Goal: Task Accomplishment & Management: Complete application form

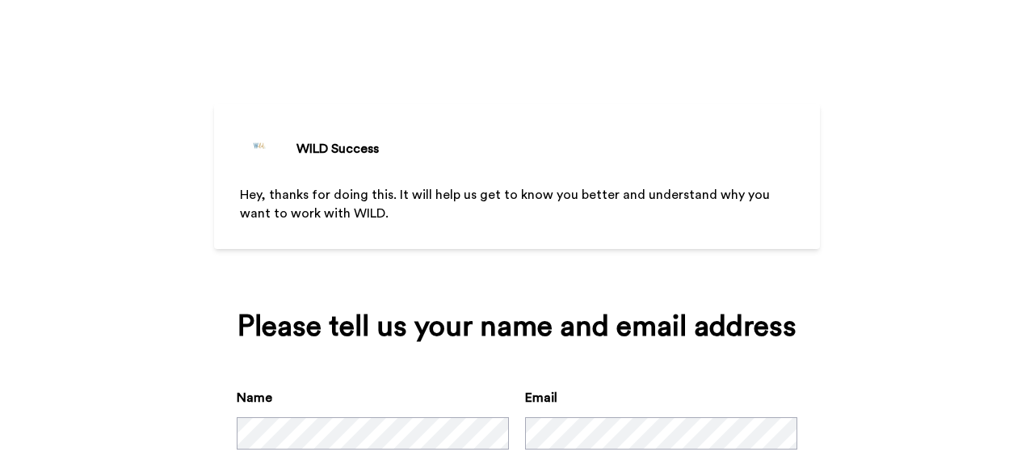
scroll to position [92, 0]
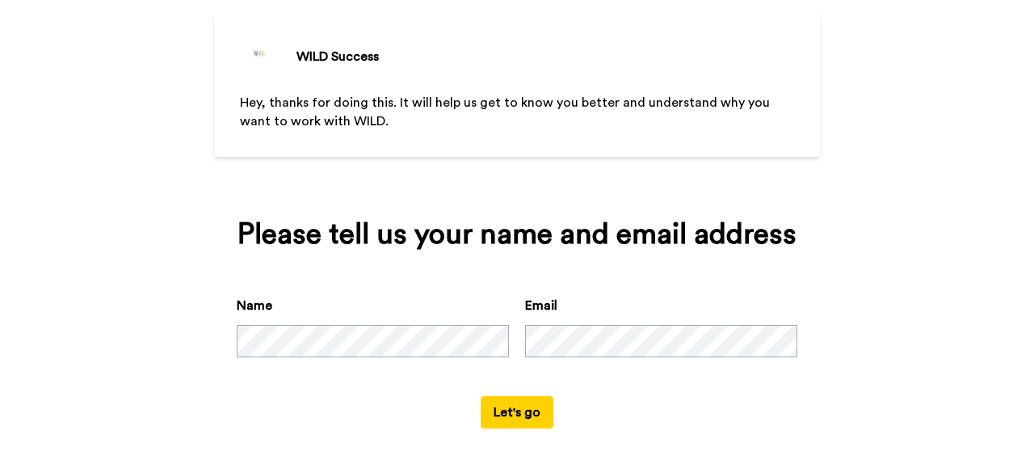
click at [524, 417] on button "Let's go" at bounding box center [517, 412] width 73 height 32
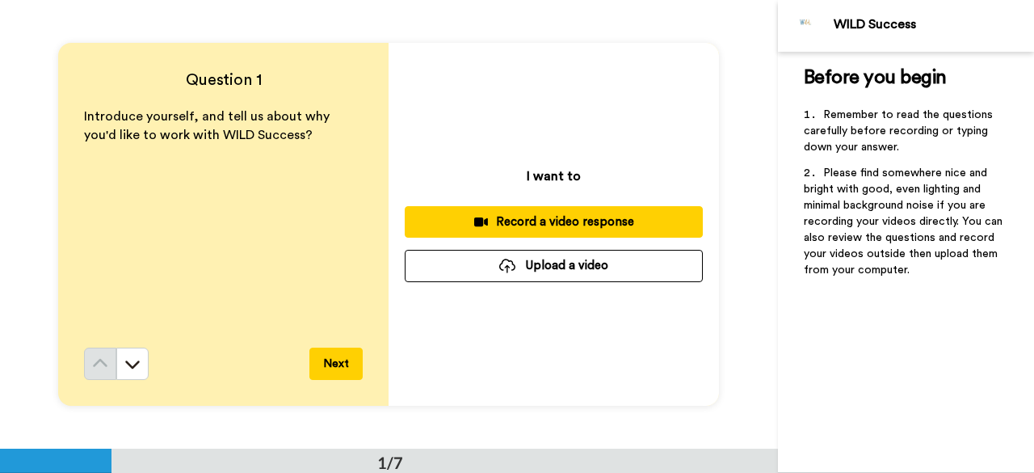
click at [579, 234] on button "Record a video response" at bounding box center [554, 222] width 298 height 32
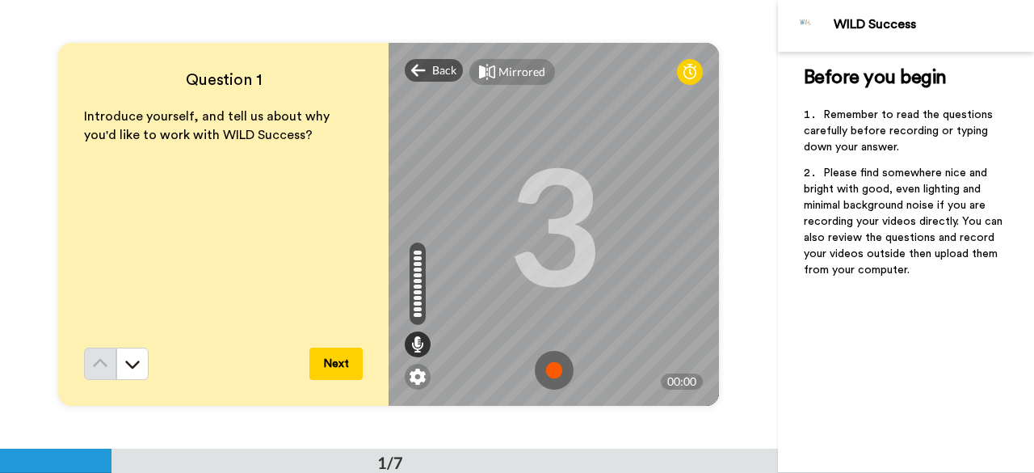
click at [563, 372] on img at bounding box center [554, 370] width 39 height 39
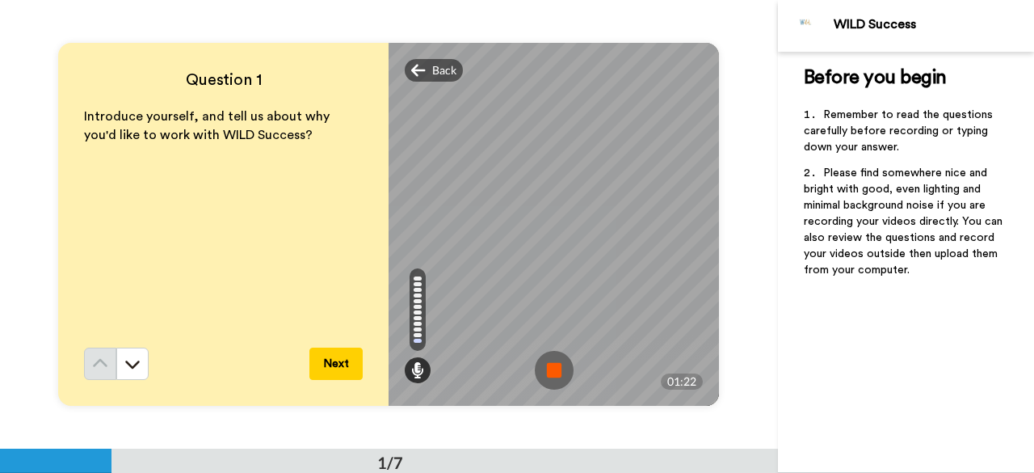
click at [554, 373] on img at bounding box center [554, 370] width 39 height 39
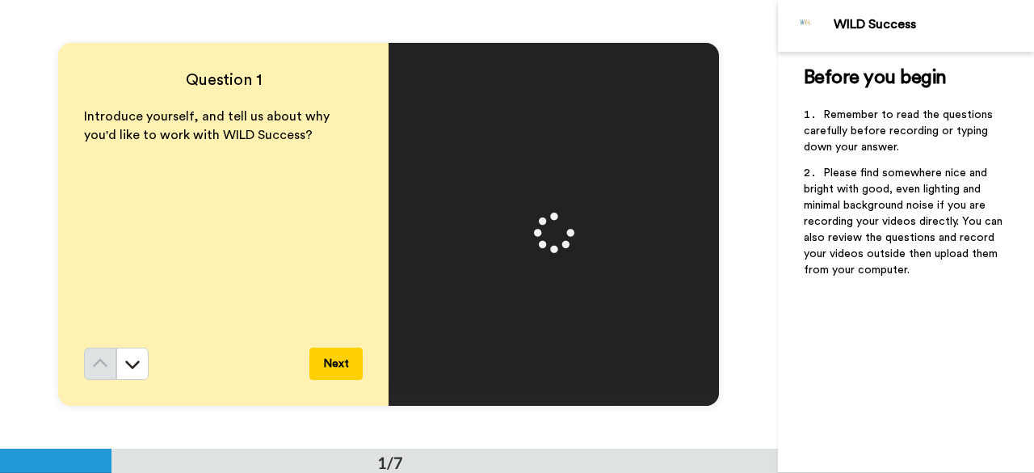
click at [343, 363] on button "Next" at bounding box center [335, 363] width 53 height 32
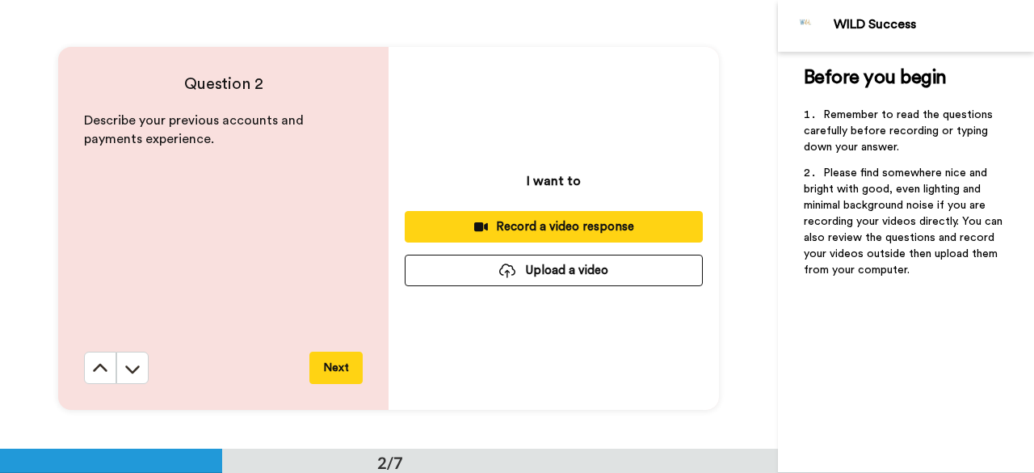
scroll to position [448, 0]
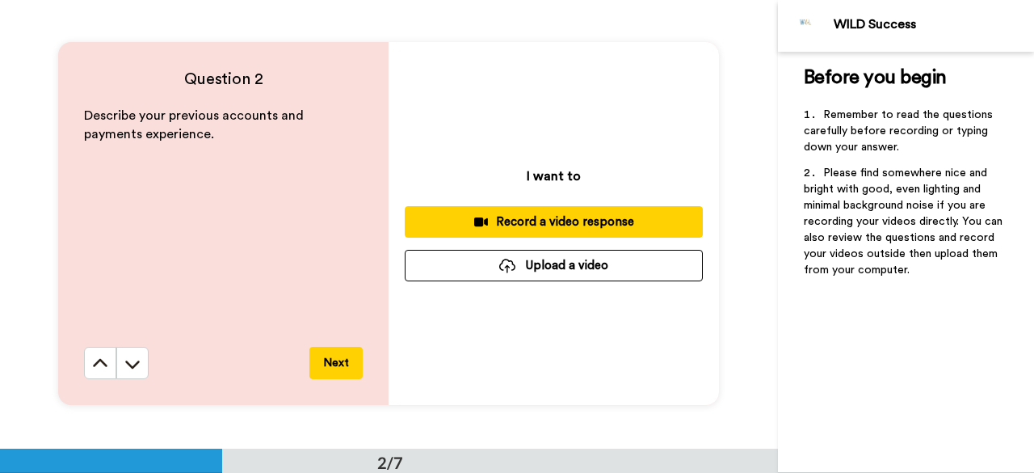
click at [529, 210] on button "Record a video response" at bounding box center [554, 222] width 298 height 32
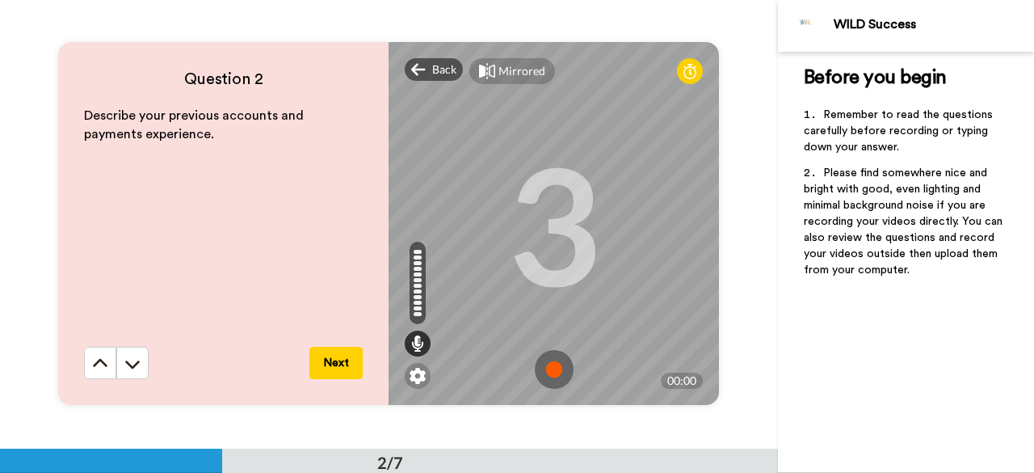
click at [553, 368] on img at bounding box center [554, 369] width 39 height 39
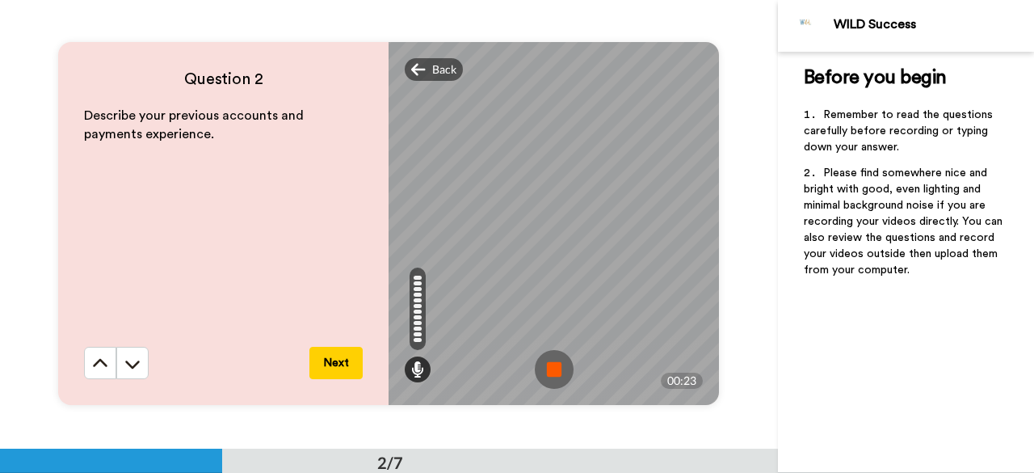
click at [552, 361] on img at bounding box center [554, 369] width 39 height 39
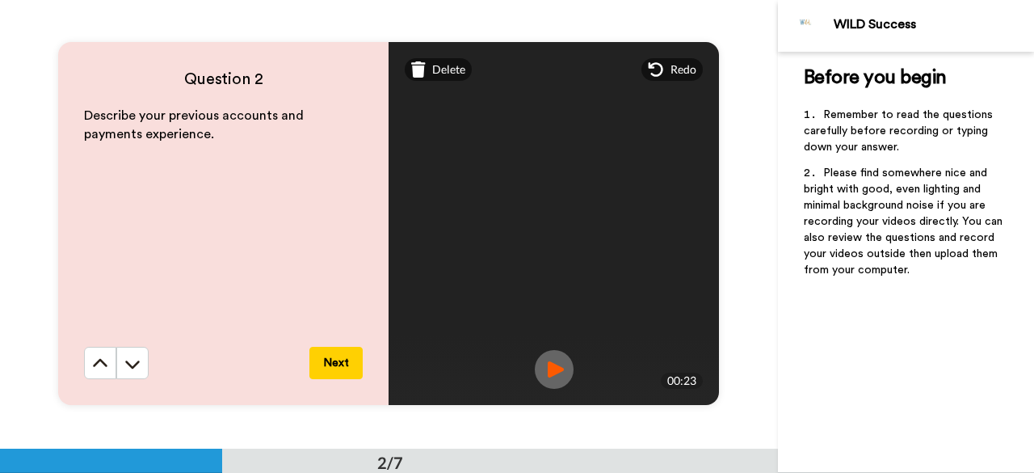
click at [332, 358] on button "Next" at bounding box center [335, 363] width 53 height 32
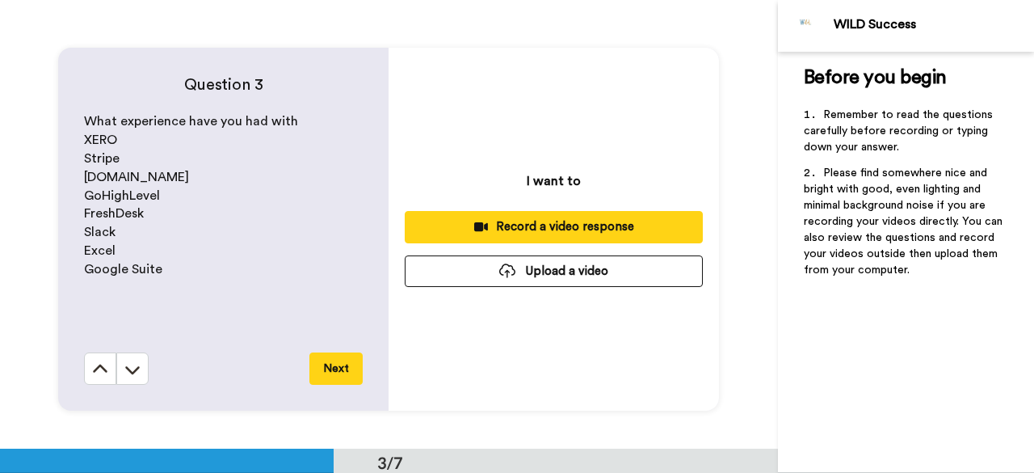
scroll to position [897, 0]
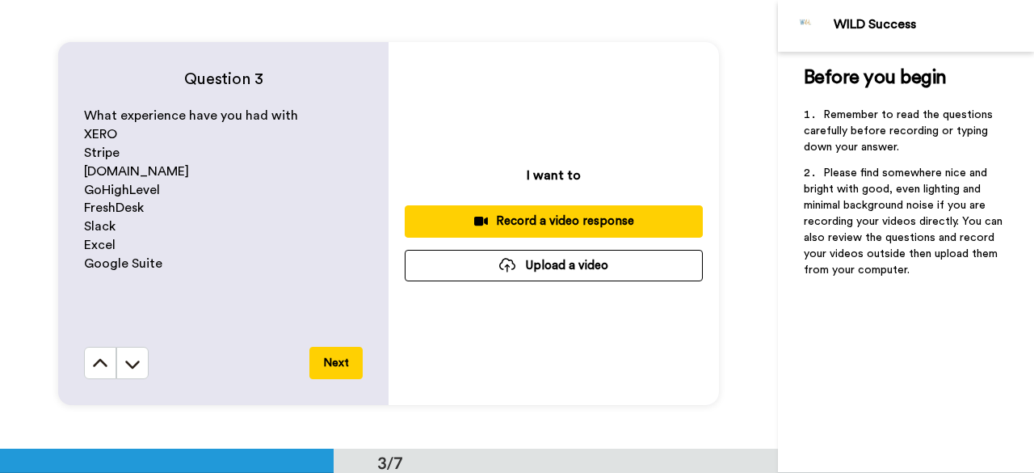
click at [539, 225] on div "Record a video response" at bounding box center [554, 221] width 272 height 17
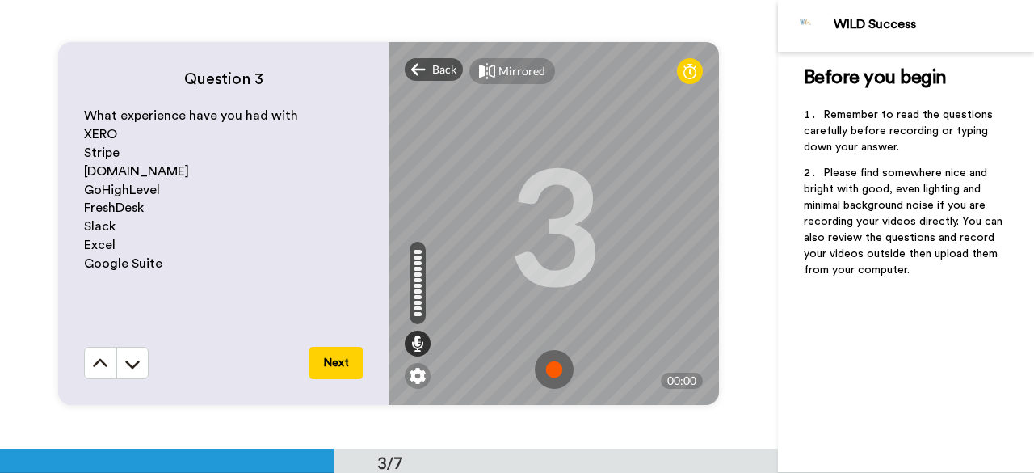
click at [553, 364] on img at bounding box center [554, 369] width 39 height 39
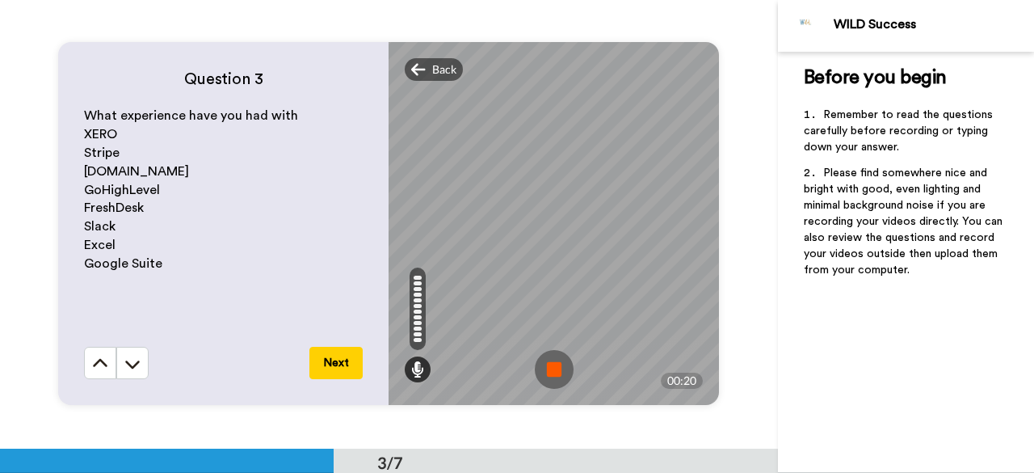
click at [549, 372] on img at bounding box center [554, 369] width 39 height 39
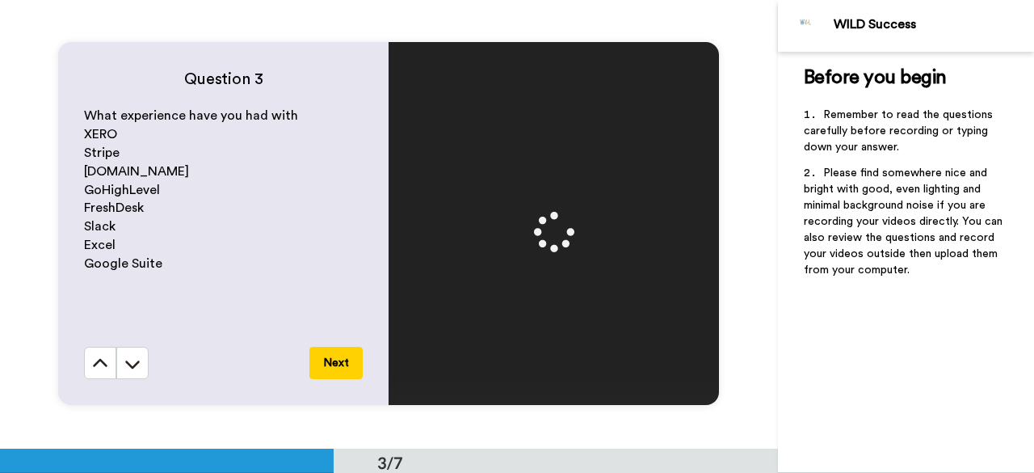
click at [326, 368] on button "Next" at bounding box center [335, 363] width 53 height 32
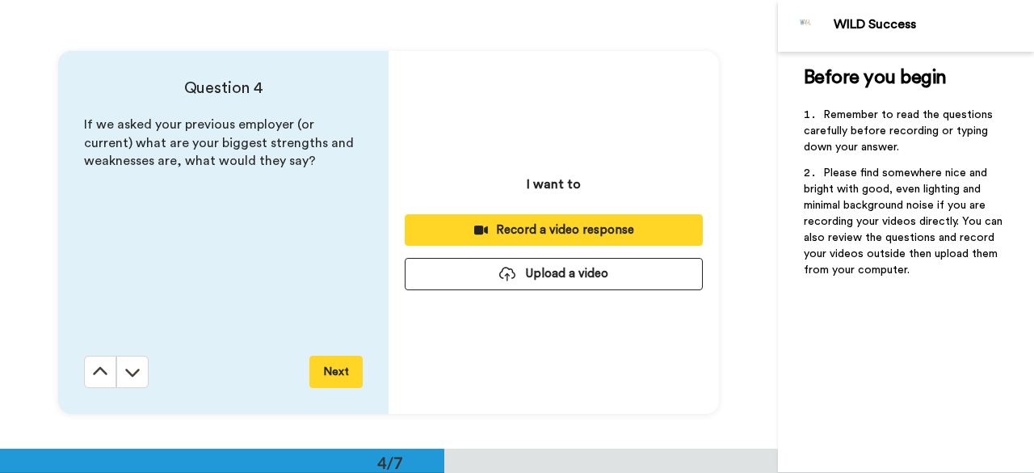
scroll to position [1345, 0]
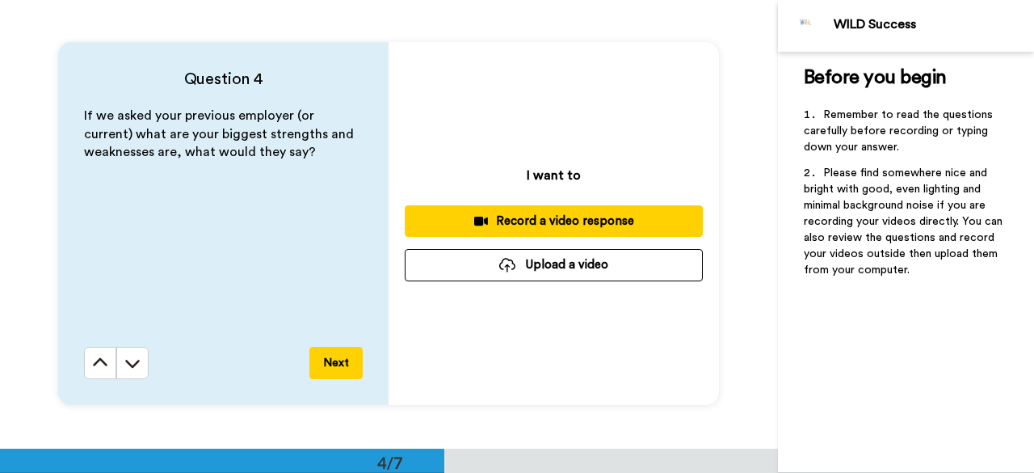
click at [535, 217] on div "Record a video response" at bounding box center [554, 221] width 272 height 17
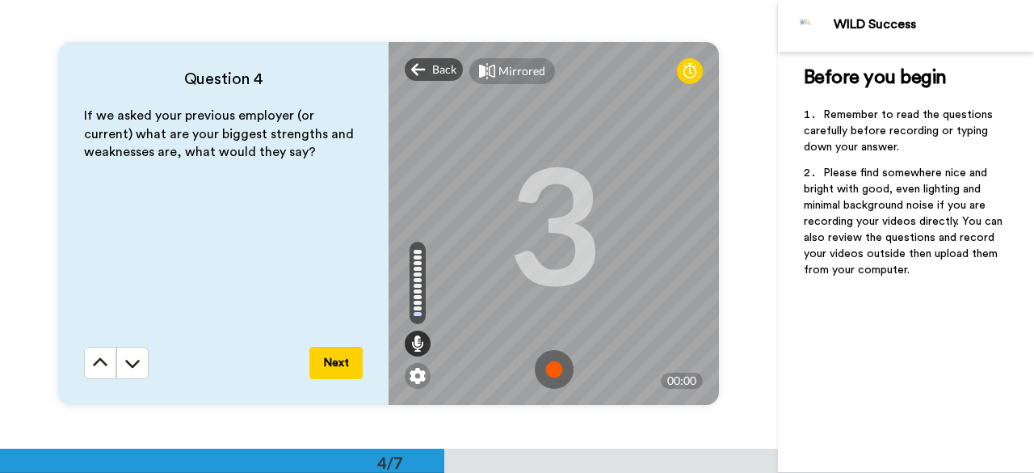
click at [553, 380] on img at bounding box center [554, 369] width 39 height 39
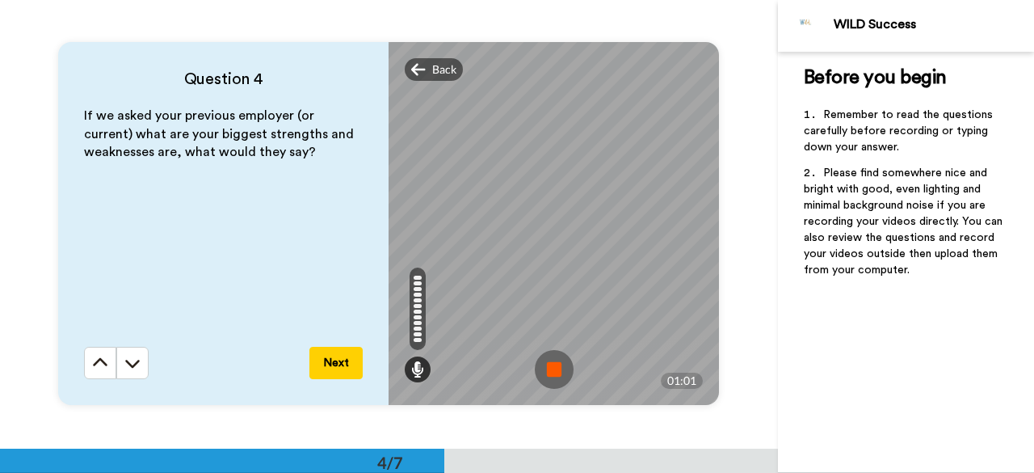
click at [551, 372] on img at bounding box center [554, 369] width 39 height 39
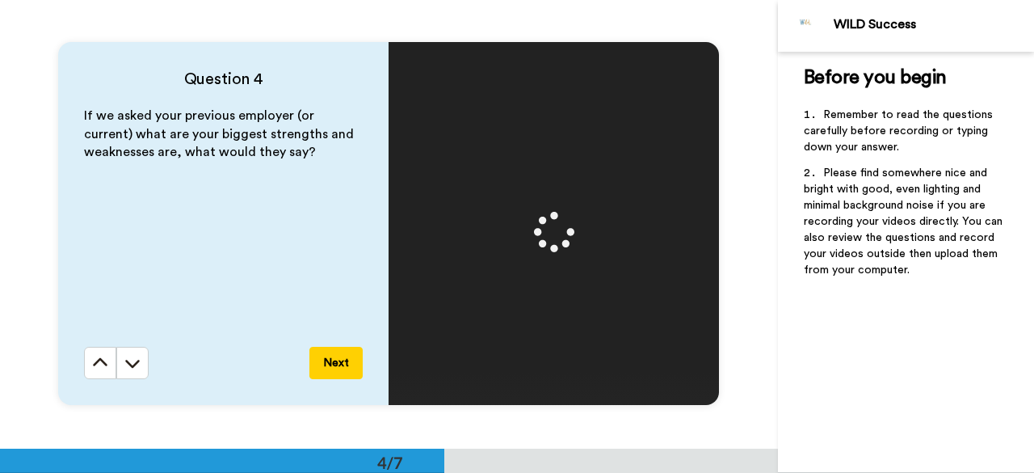
click at [324, 364] on button "Next" at bounding box center [335, 363] width 53 height 32
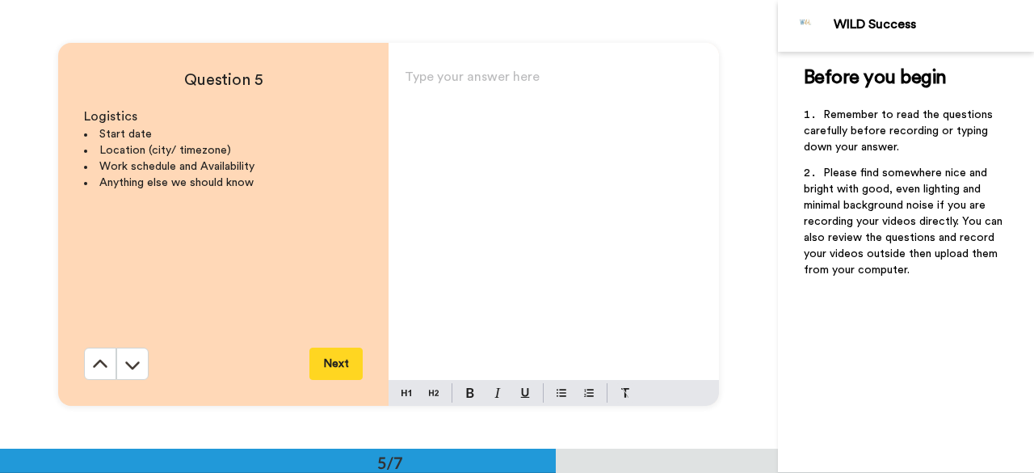
scroll to position [1794, 0]
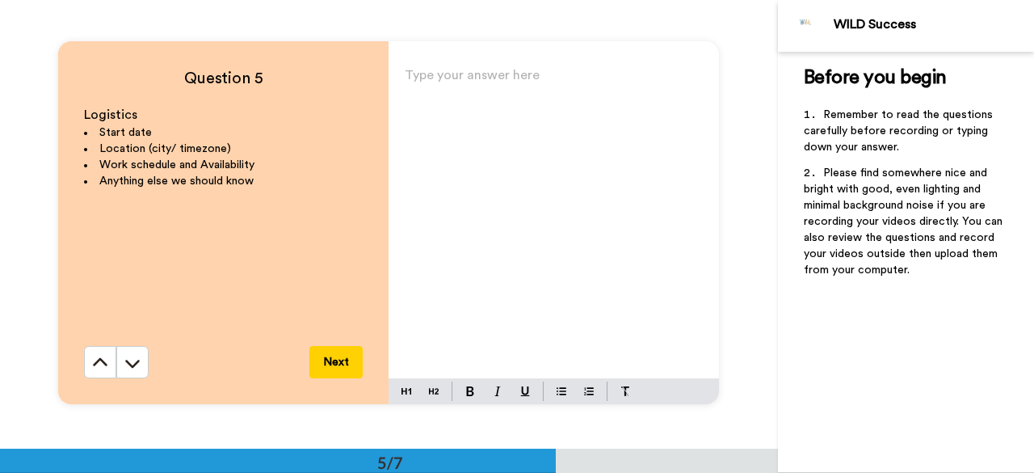
click at [340, 373] on button "Next" at bounding box center [335, 362] width 53 height 32
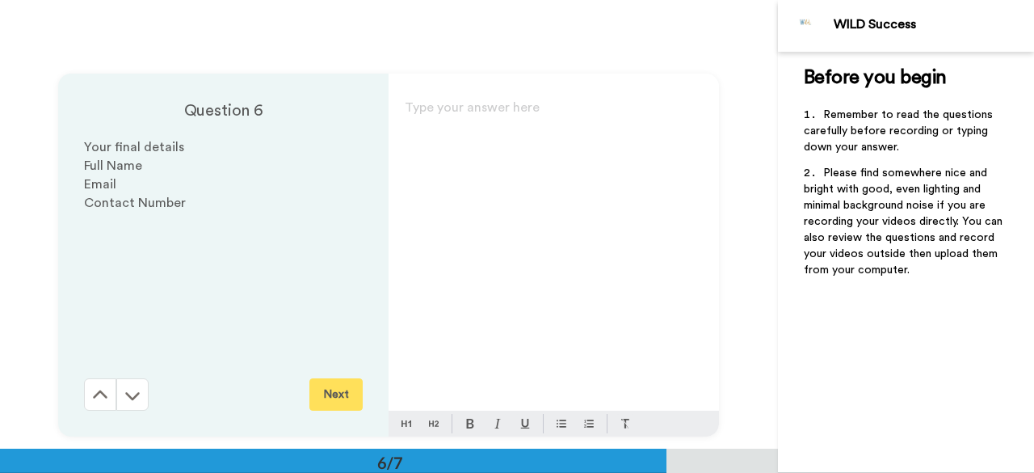
scroll to position [2242, 0]
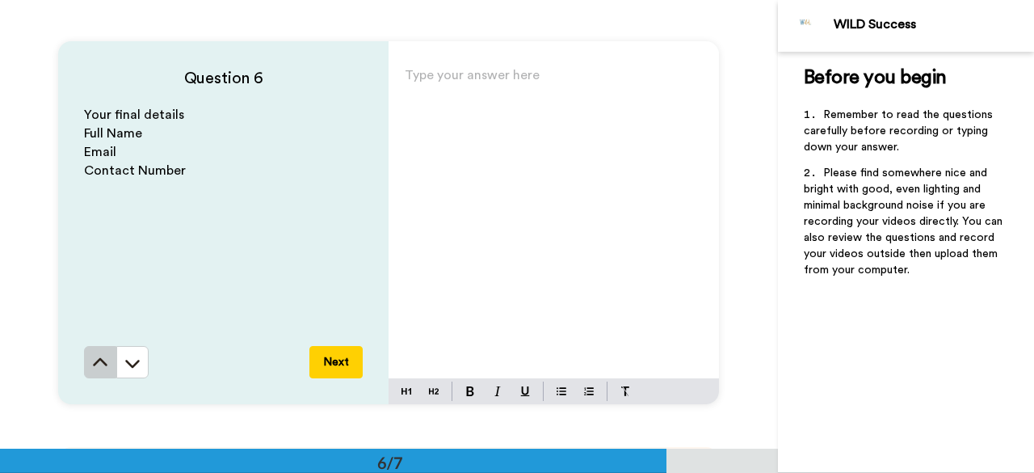
click at [92, 366] on icon at bounding box center [100, 363] width 16 height 16
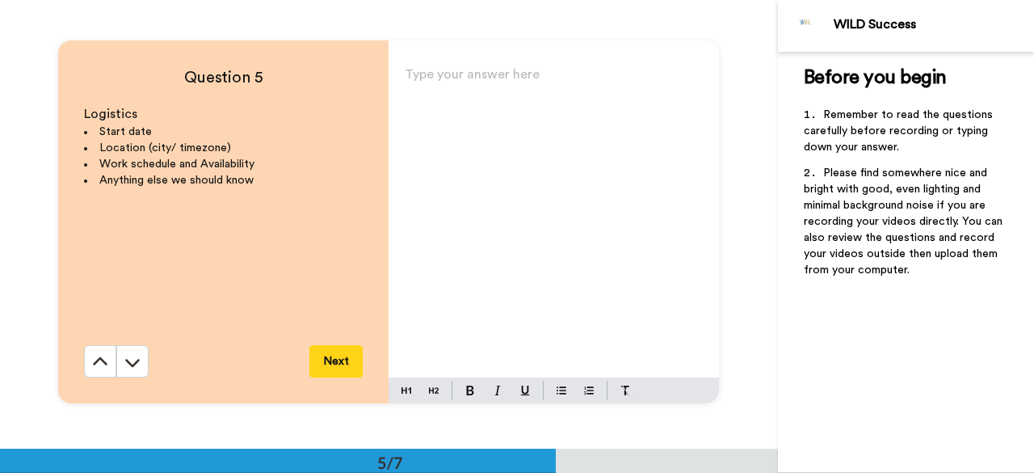
scroll to position [1794, 0]
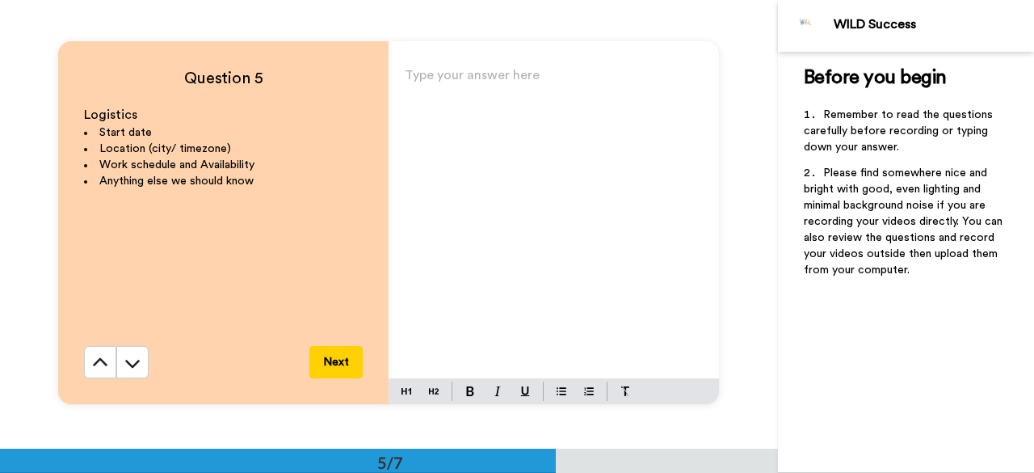
click at [452, 129] on div "Type your answer here ﻿" at bounding box center [554, 221] width 330 height 314
click at [452, 129] on span "5 Hours a day." at bounding box center [446, 126] width 82 height 13
click at [539, 116] on p "5 Hours in a day." at bounding box center [554, 127] width 298 height 23
click at [543, 114] on p "[GEOGRAPHIC_DATA]" at bounding box center [554, 104] width 298 height 23
click at [342, 364] on button "Next" at bounding box center [335, 362] width 53 height 32
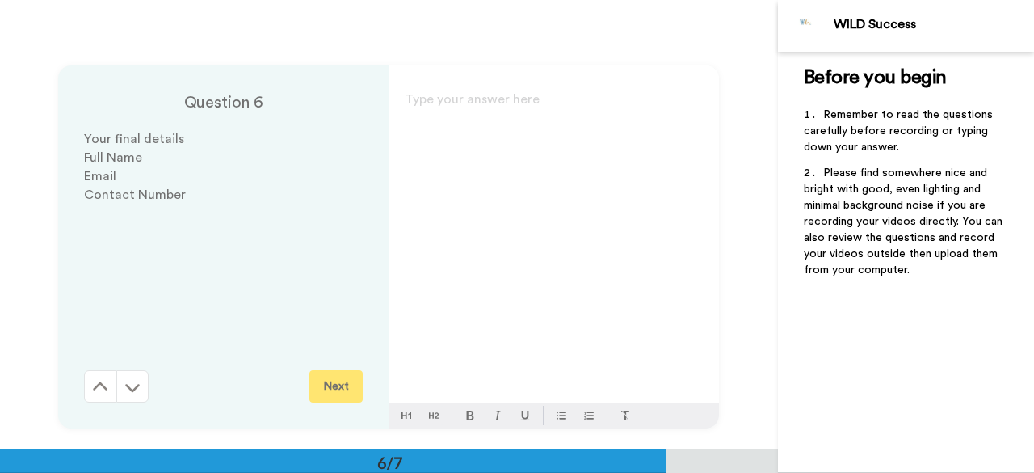
scroll to position [2242, 0]
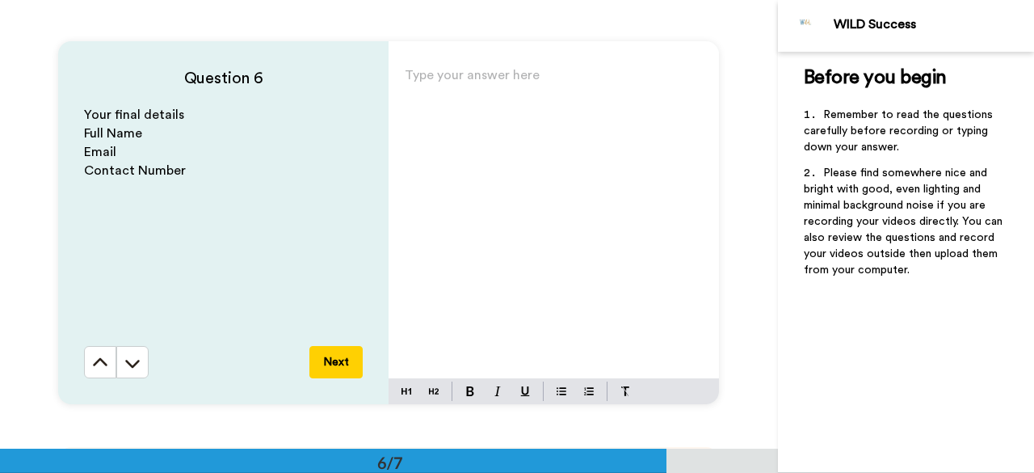
click at [396, 143] on div "Type your answer here ﻿" at bounding box center [554, 221] width 330 height 314
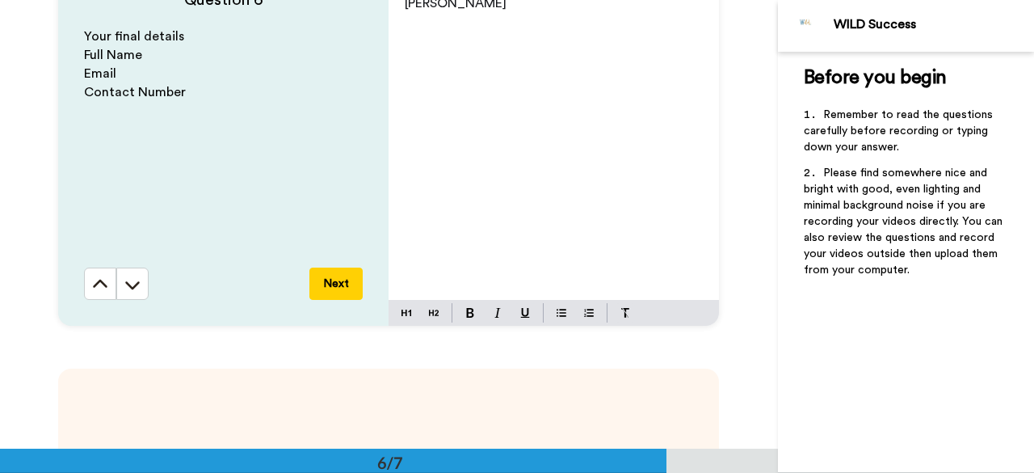
scroll to position [2083, 0]
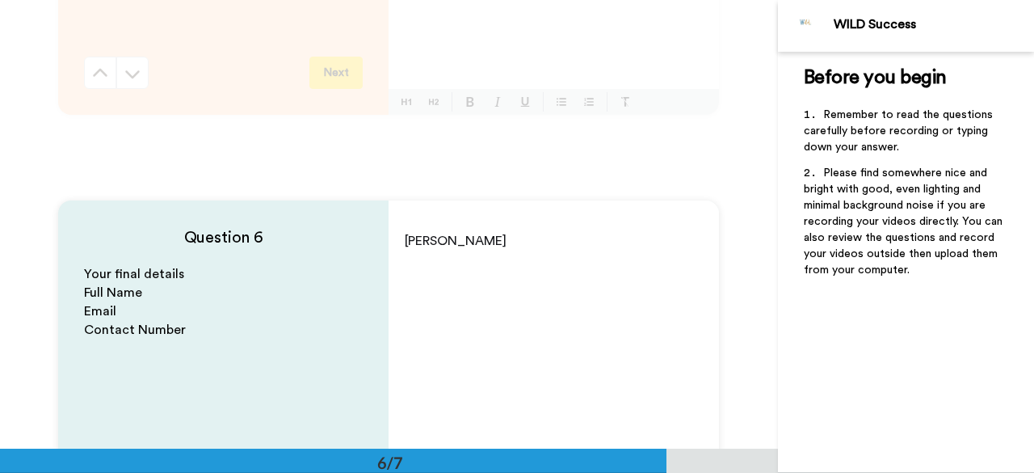
click at [472, 238] on p "[PERSON_NAME]" at bounding box center [554, 240] width 298 height 23
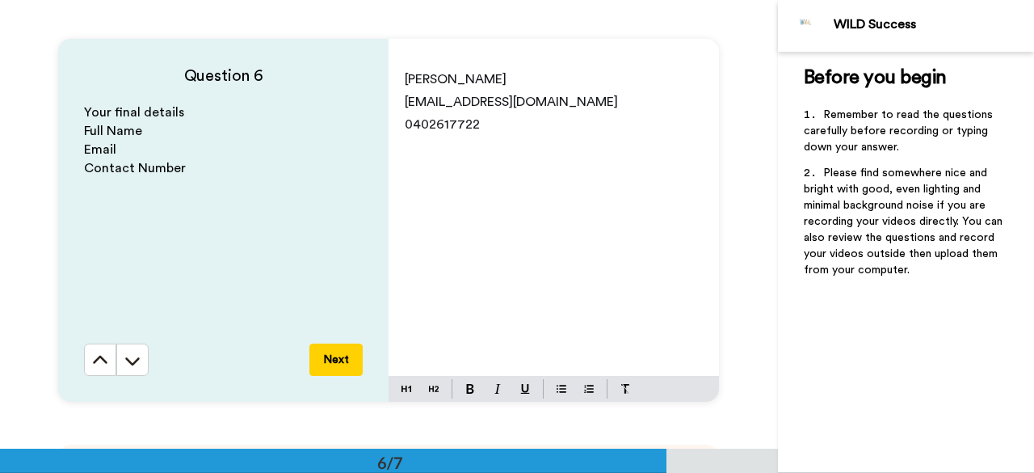
click at [327, 357] on button "Next" at bounding box center [335, 359] width 53 height 32
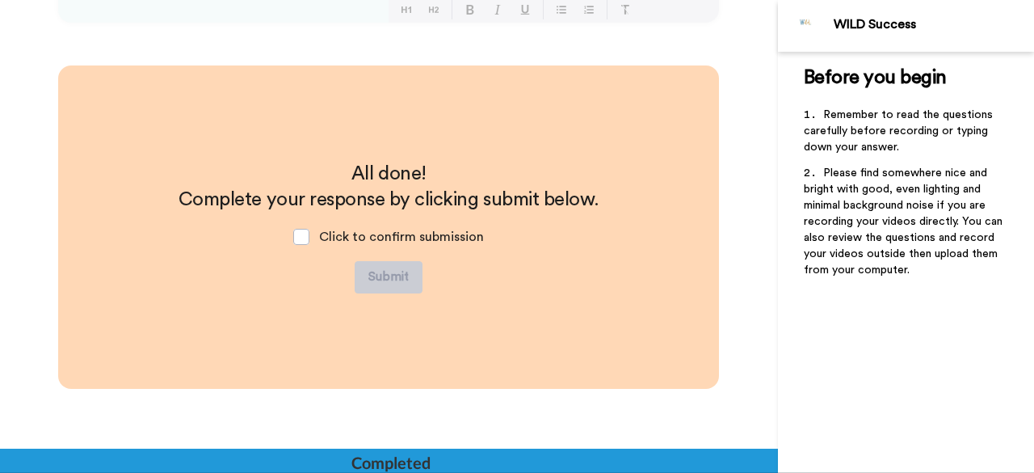
scroll to position [2629, 0]
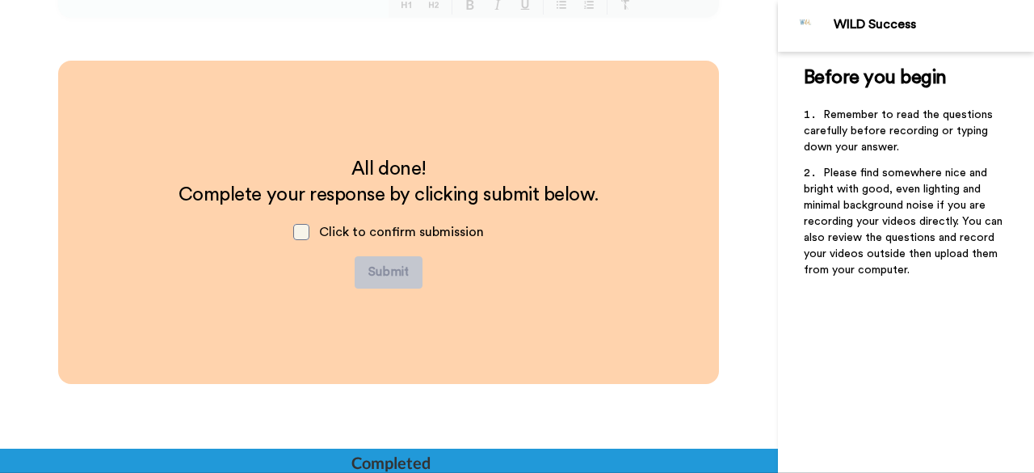
click at [306, 233] on span at bounding box center [301, 232] width 16 height 16
click at [385, 273] on button "Submit" at bounding box center [389, 272] width 68 height 32
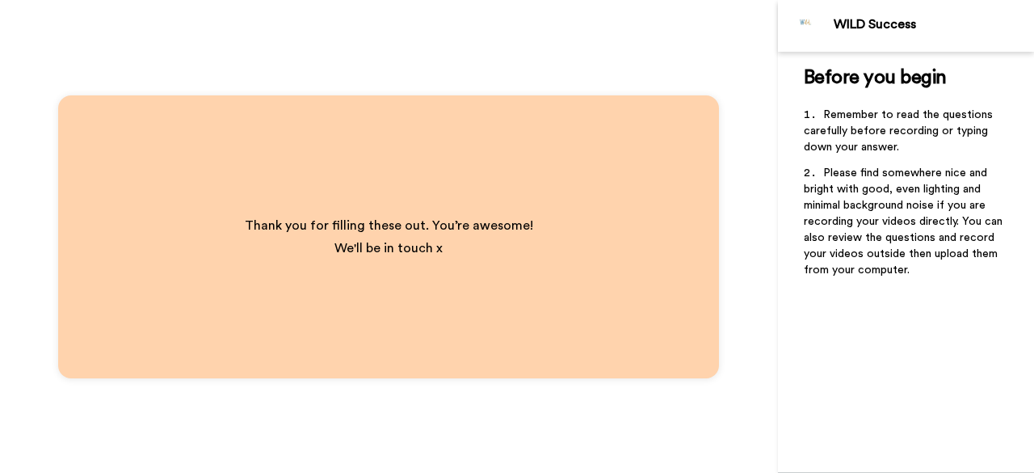
click at [329, 191] on div "Thank you for filling these out. You’re awesome! We'll be in touch x" at bounding box center [389, 237] width 353 height 110
